Goal: Information Seeking & Learning: Learn about a topic

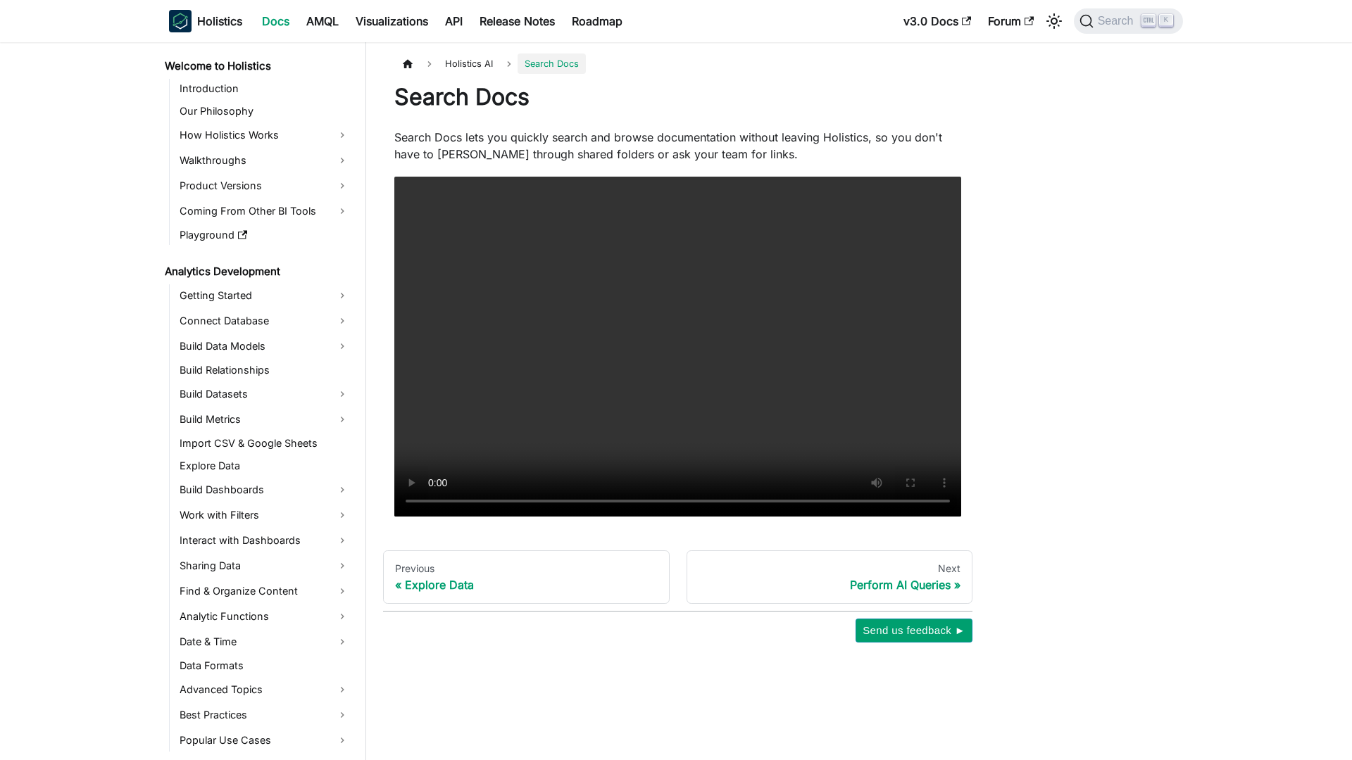
scroll to position [262, 0]
